Goal: Obtain resource: Obtain resource

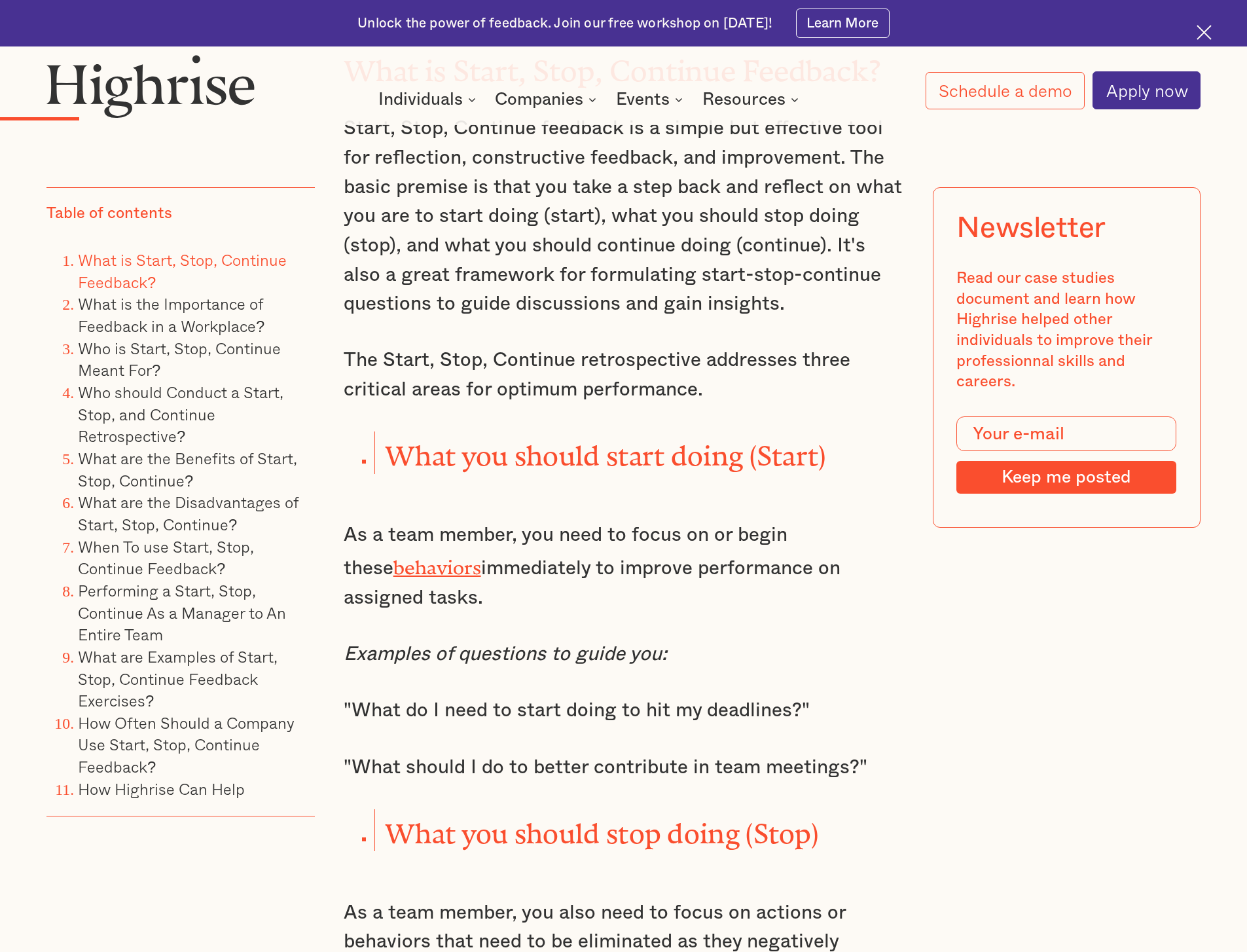
scroll to position [1726, 0]
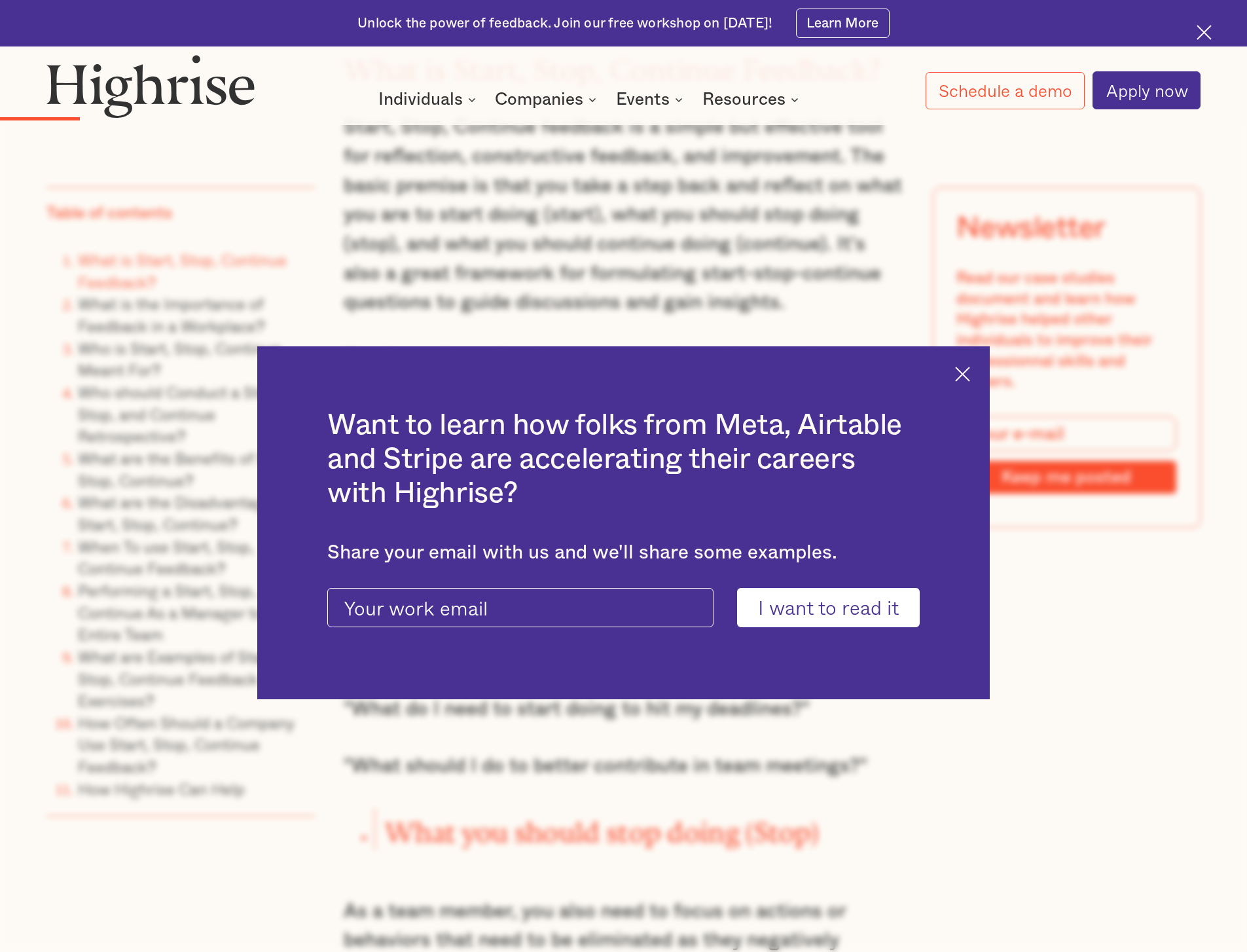
click at [970, 377] on img at bounding box center [963, 374] width 15 height 15
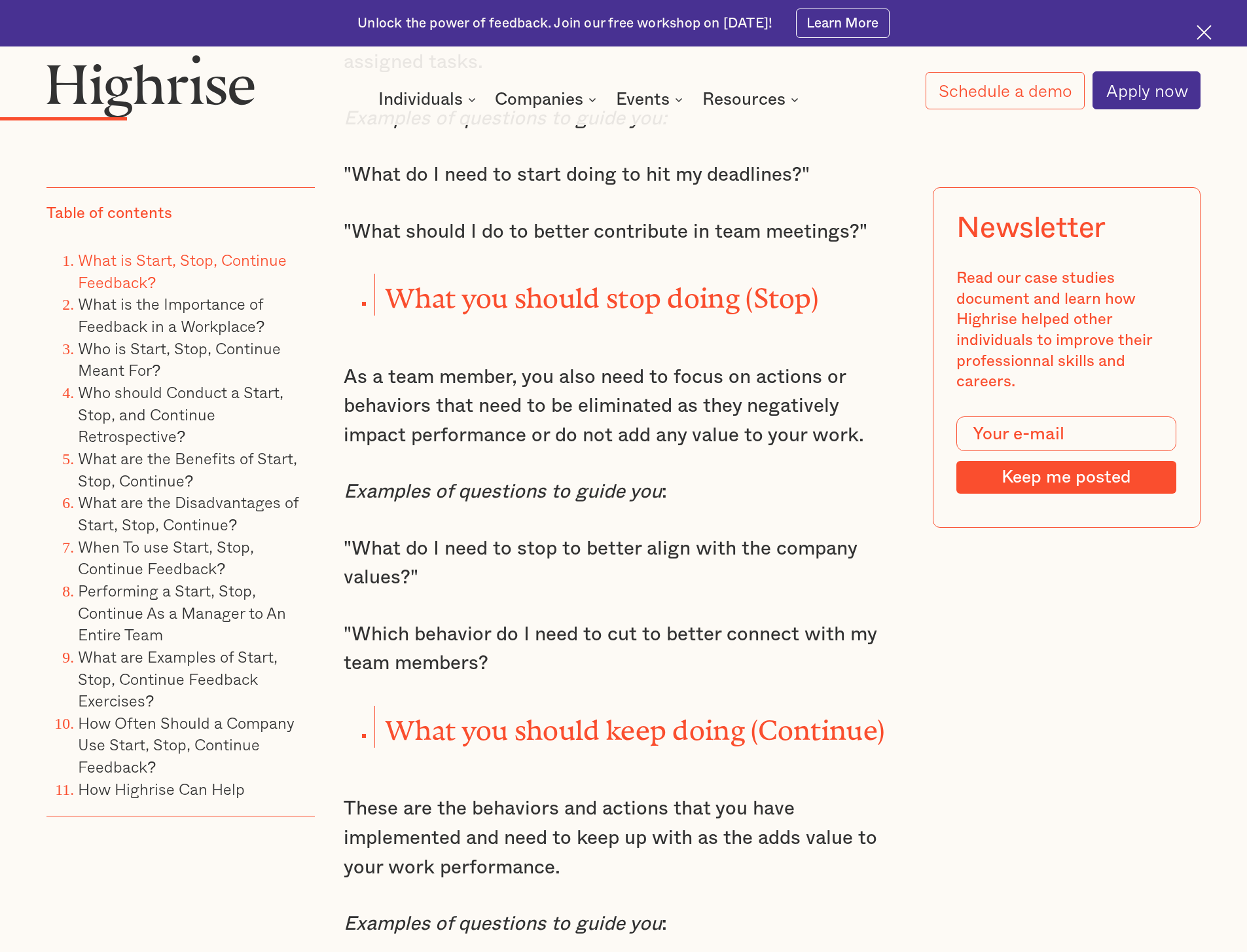
scroll to position [2261, 0]
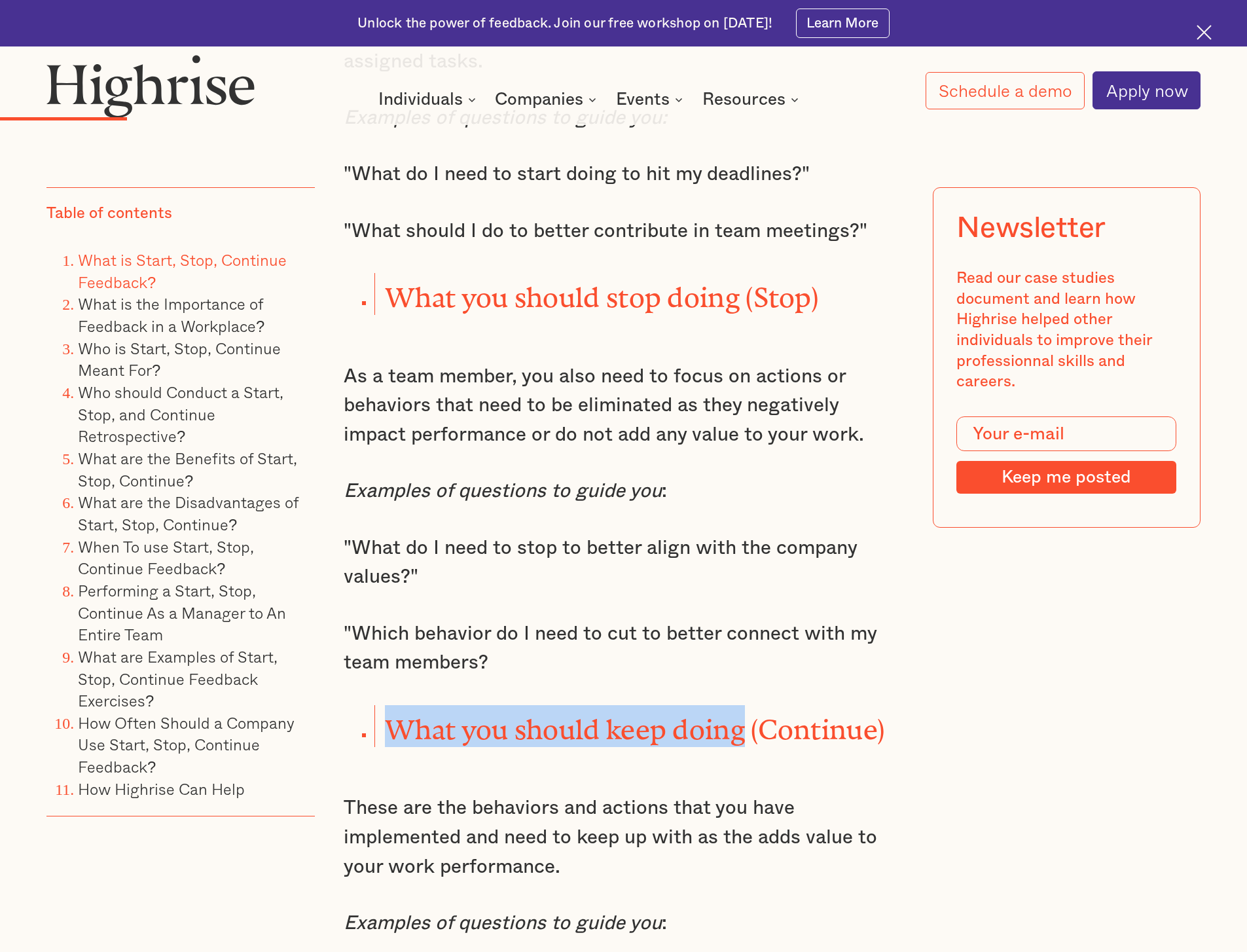
drag, startPoint x: 746, startPoint y: 703, endPoint x: 388, endPoint y: 714, distance: 358.2
click at [388, 714] on strong "What you should keep doing (Continue)" at bounding box center [635, 723] width 500 height 17
copy strong "What you should keep doing"
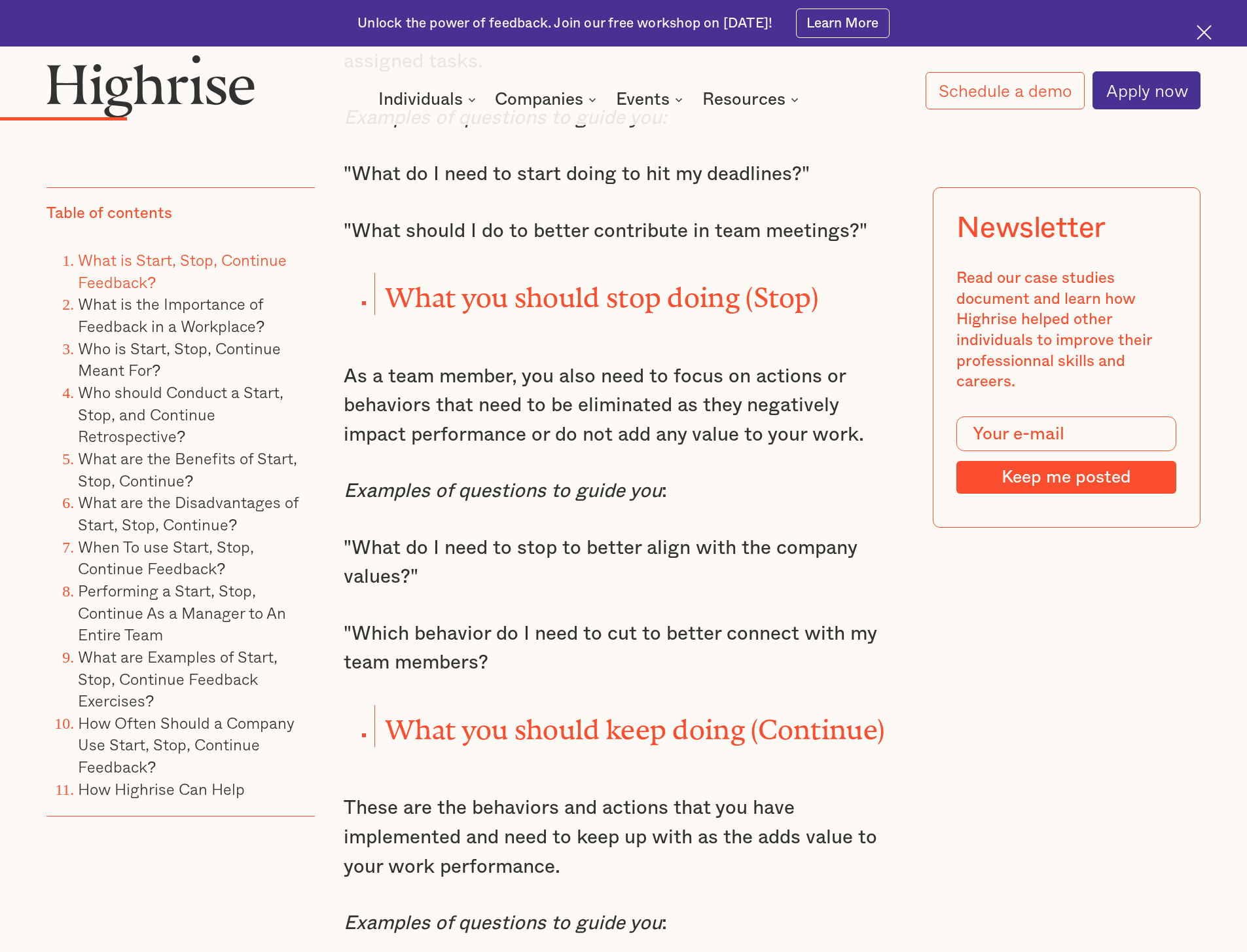
click at [748, 282] on strong "What you should stop doing (Stop)" at bounding box center [602, 291] width 434 height 17
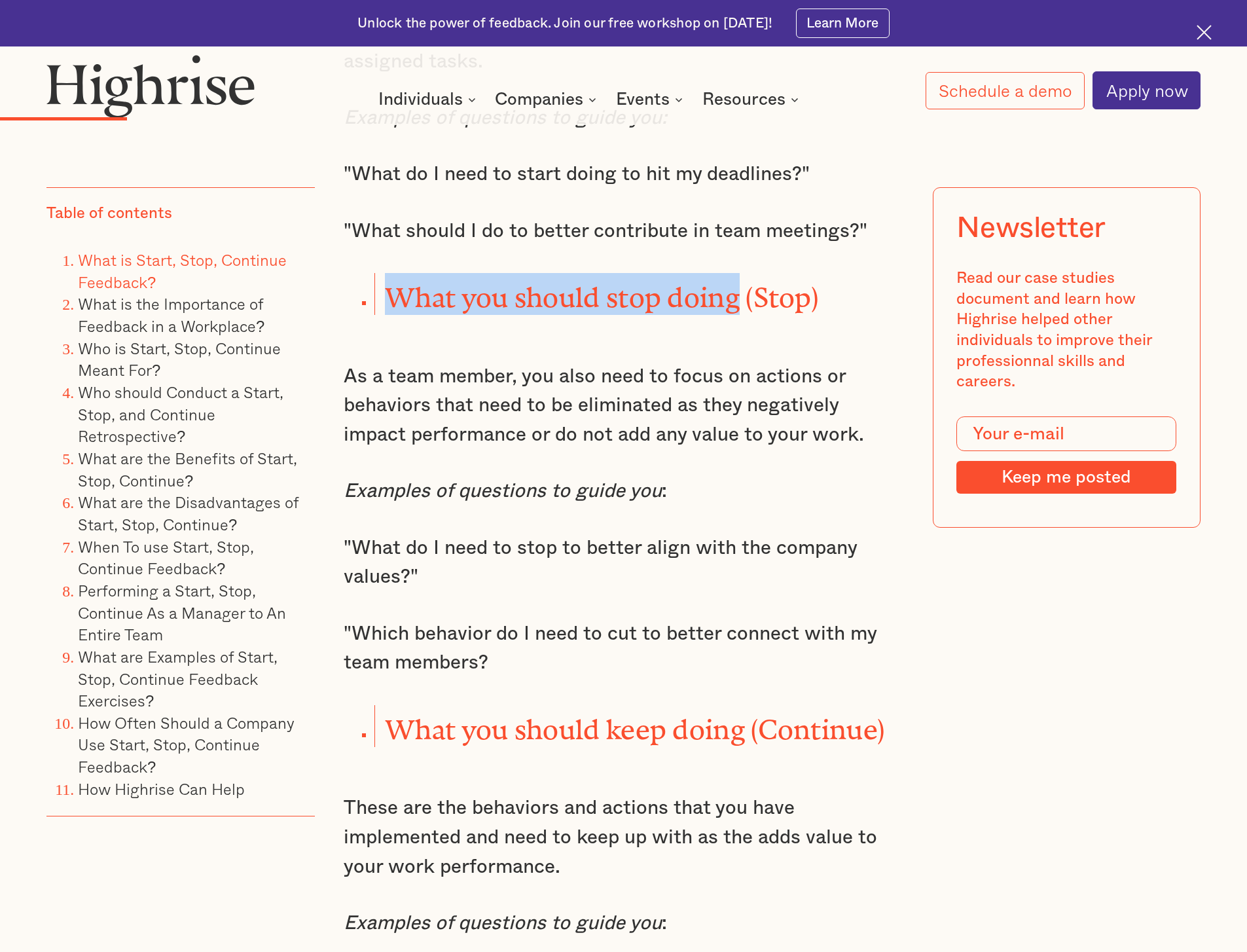
drag, startPoint x: 743, startPoint y: 273, endPoint x: 394, endPoint y: 288, distance: 349.3
click at [390, 282] on strong "What you should stop doing (Stop)" at bounding box center [602, 291] width 434 height 17
copy strong "What you should stop doing"
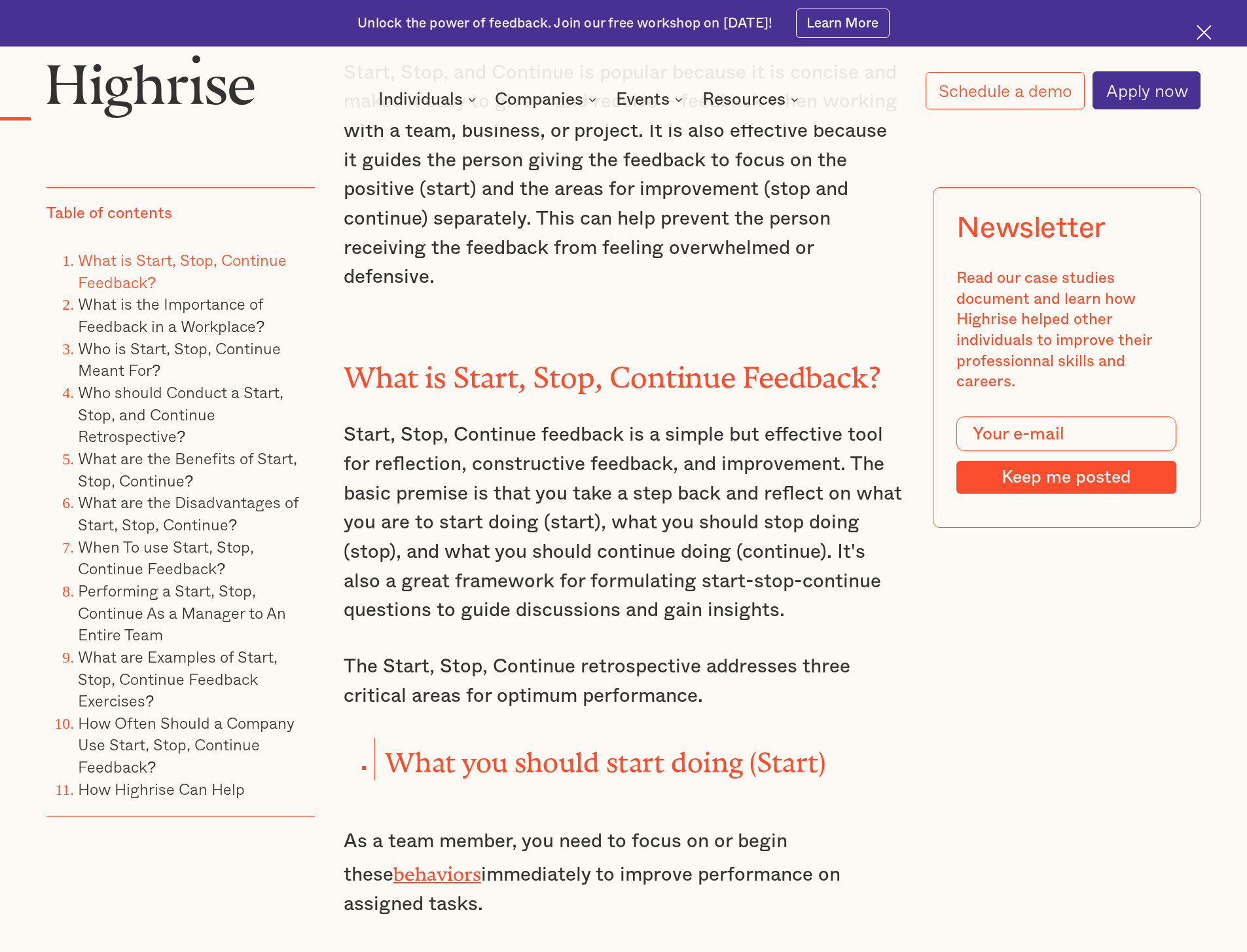
scroll to position [1419, 0]
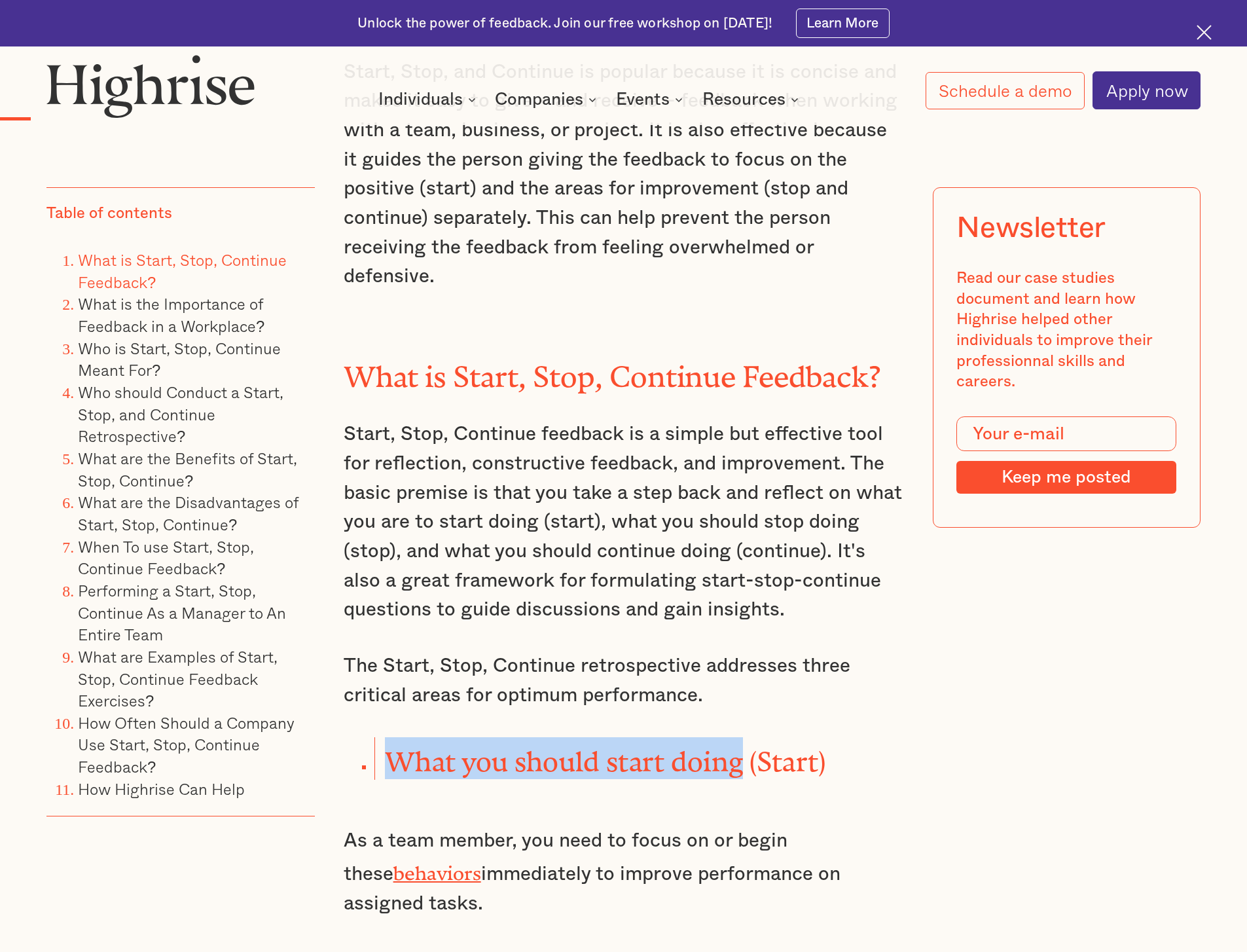
drag, startPoint x: 402, startPoint y: 741, endPoint x: 534, endPoint y: 611, distance: 185.3
click at [742, 746] on strong "What you should start doing (Start)" at bounding box center [606, 754] width 441 height 17
copy strong "What you should start doing"
